Goal: Information Seeking & Learning: Learn about a topic

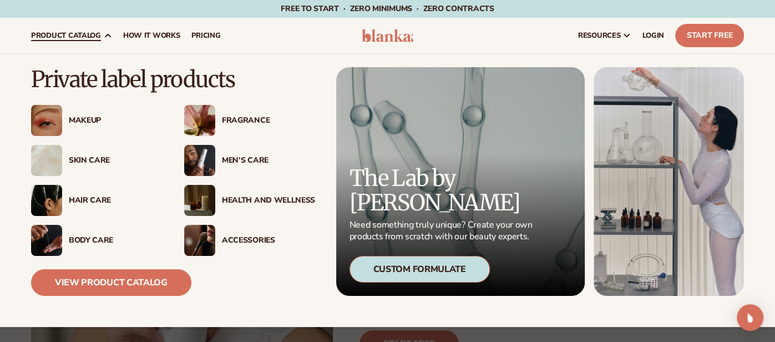
click at [101, 125] on div "Makeup" at bounding box center [115, 120] width 93 height 9
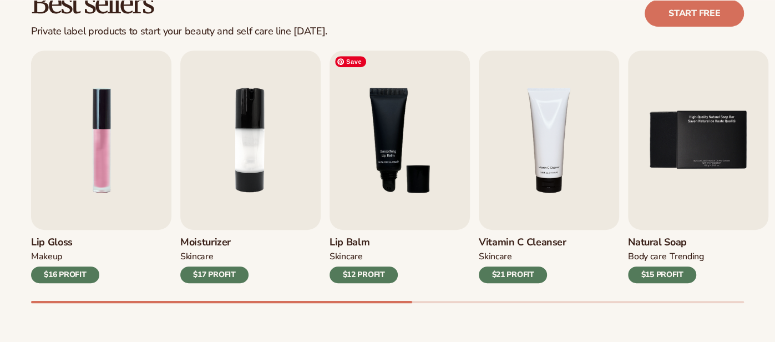
click at [392, 183] on img "3 / 9" at bounding box center [400, 139] width 140 height 179
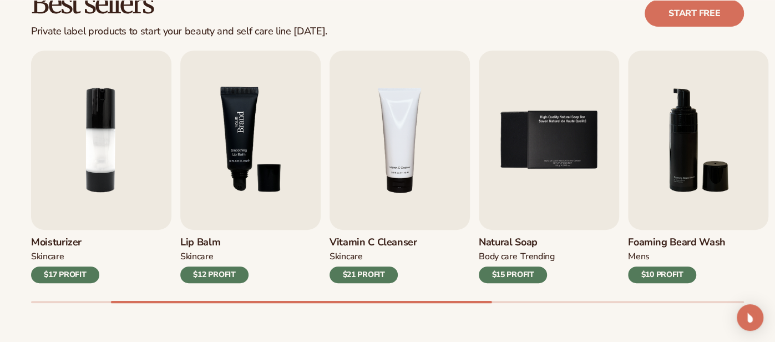
click at [245, 186] on img "3 / 9" at bounding box center [250, 139] width 140 height 179
click at [224, 271] on div "$12 PROFIT" at bounding box center [214, 274] width 68 height 17
click at [257, 156] on img "3 / 9" at bounding box center [250, 139] width 140 height 179
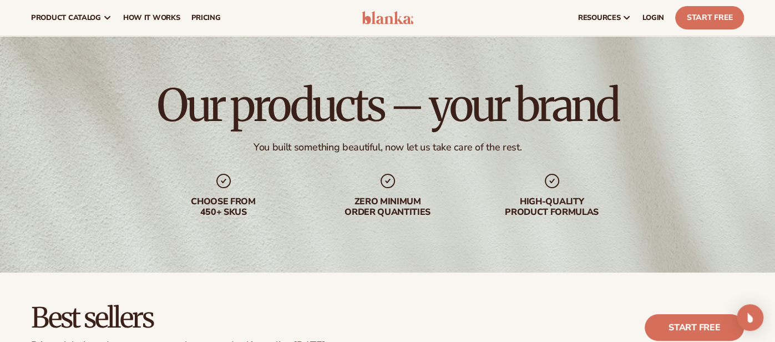
scroll to position [0, 0]
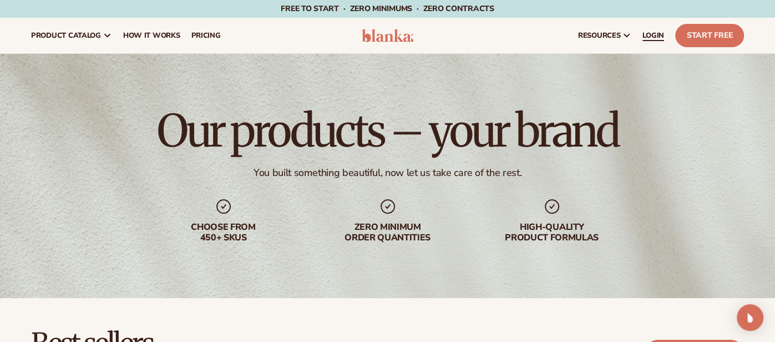
click at [659, 31] on span "LOGIN" at bounding box center [653, 35] width 22 height 9
